Goal: Information Seeking & Learning: Learn about a topic

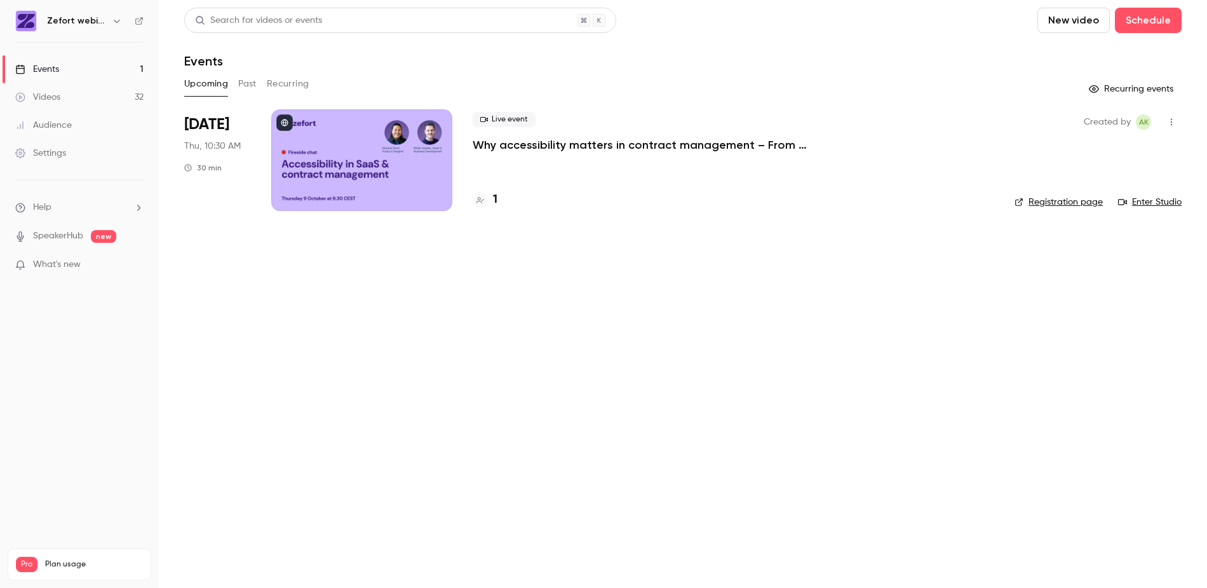
click at [48, 100] on div "Videos" at bounding box center [37, 97] width 45 height 13
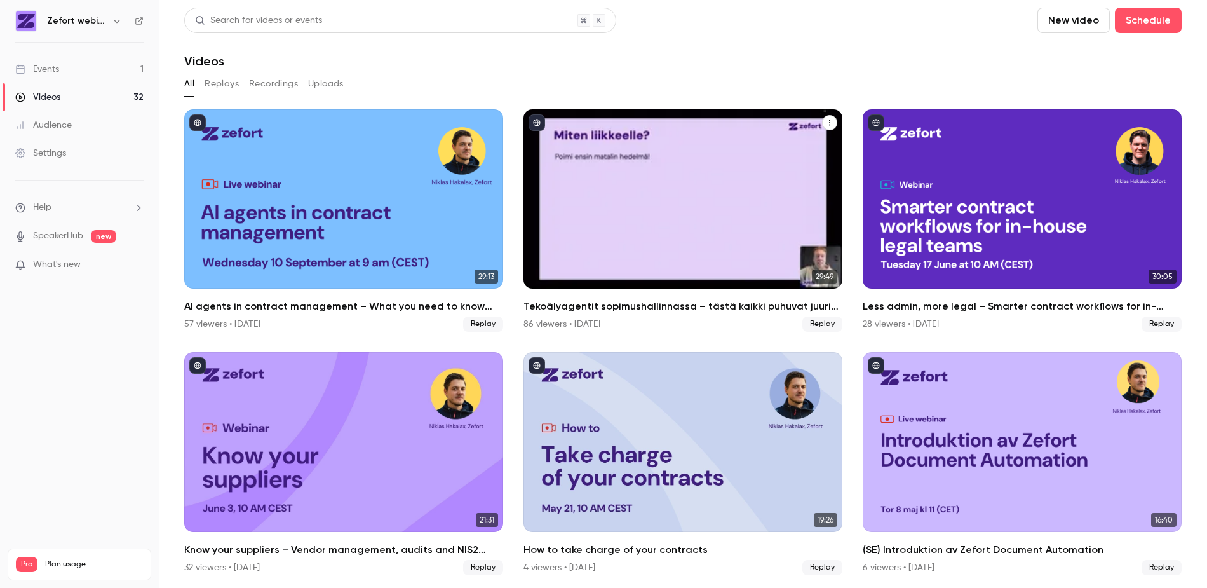
click at [711, 192] on div "Tekoälyagentit sopimushallinnassa – tästä kaikki puhuvat juuri nyt" at bounding box center [682, 198] width 319 height 179
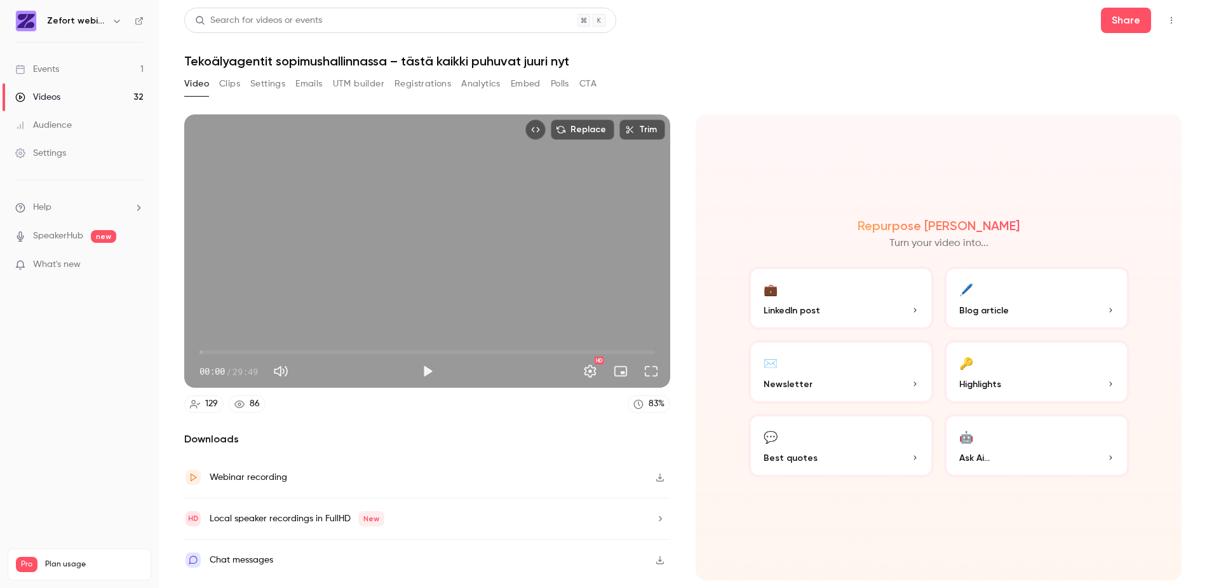
click at [424, 83] on button "Registrations" at bounding box center [422, 84] width 57 height 20
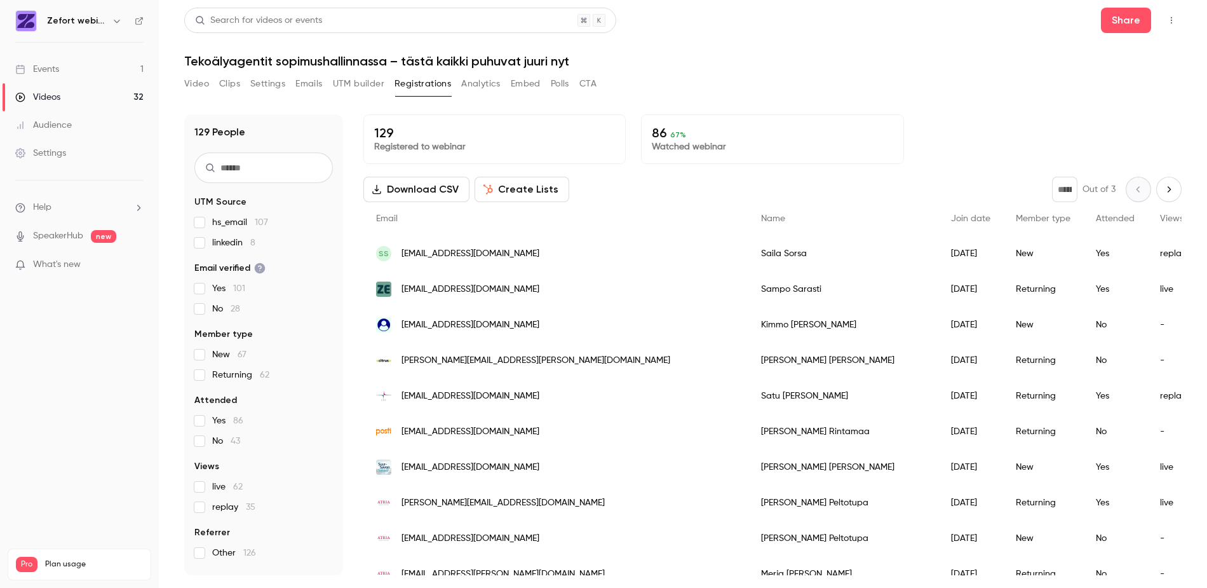
click at [53, 99] on div "Videos" at bounding box center [37, 97] width 45 height 13
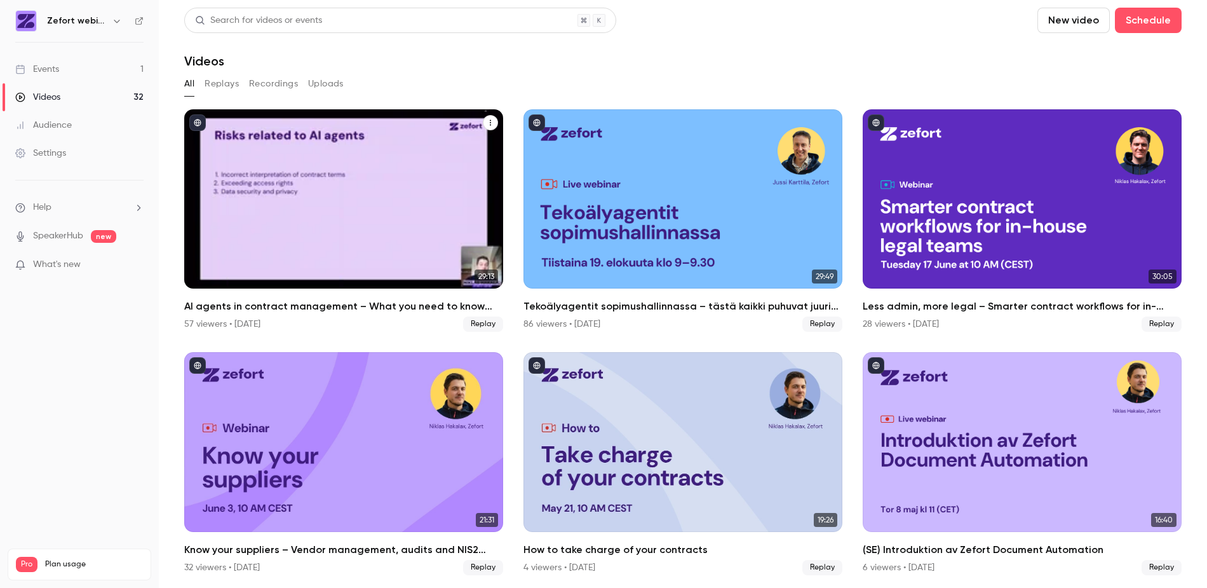
click at [314, 167] on div "AI agents in contract management – What you need to know right now" at bounding box center [343, 198] width 319 height 179
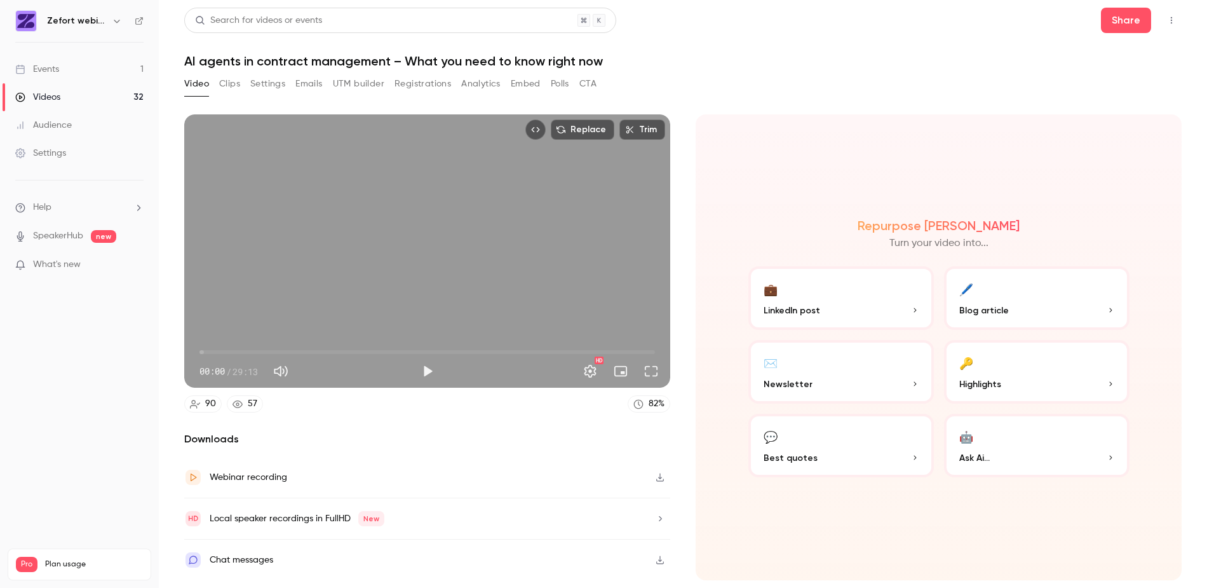
click at [414, 88] on button "Registrations" at bounding box center [422, 84] width 57 height 20
